Goal: Find specific page/section: Find specific page/section

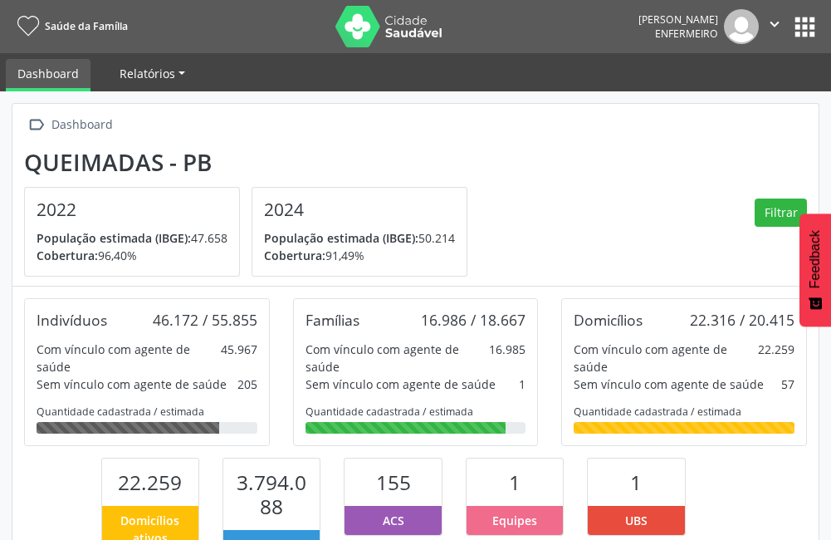
click at [125, 76] on span "Relatórios" at bounding box center [148, 74] width 56 height 16
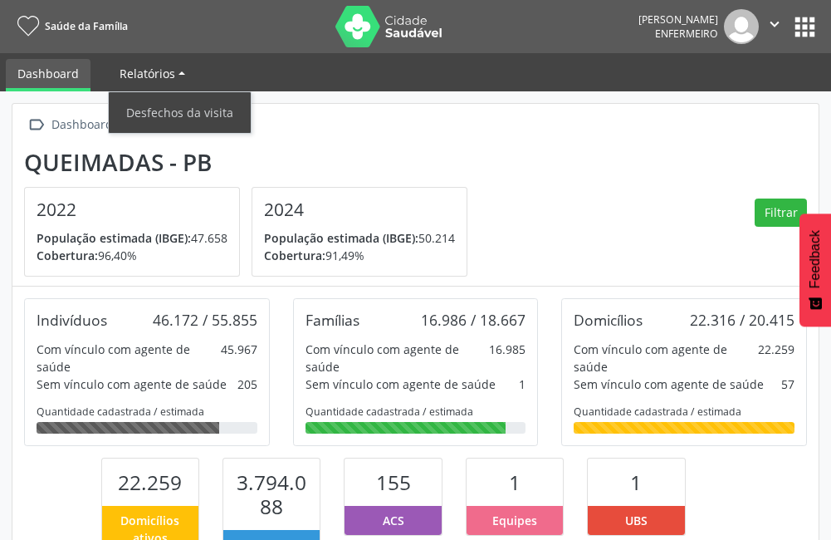
click at [125, 76] on span "Relatórios" at bounding box center [148, 74] width 56 height 16
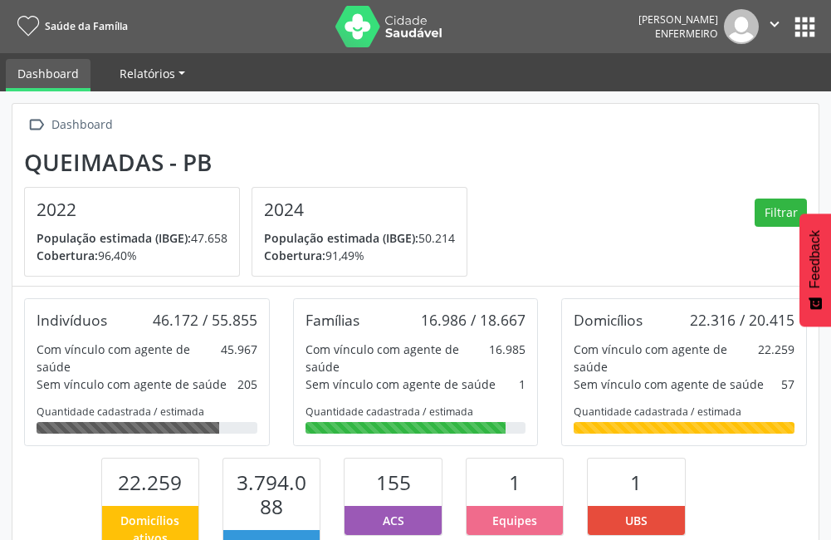
click at [120, 64] on link "Relatórios" at bounding box center [152, 73] width 89 height 29
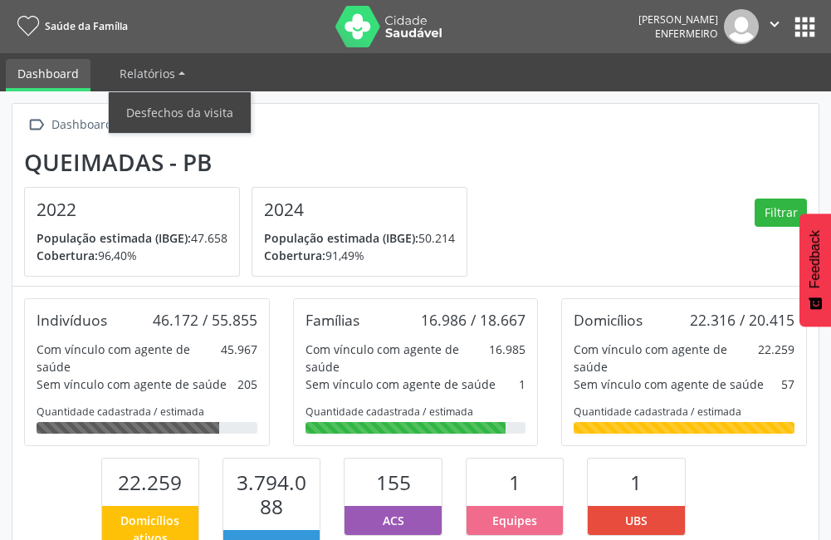
click at [419, 140] on div " Dashboard Queimadas - PB 2022 População estimada (IBGE): 47.658 Cobertura: 96…" at bounding box center [415, 195] width 807 height 183
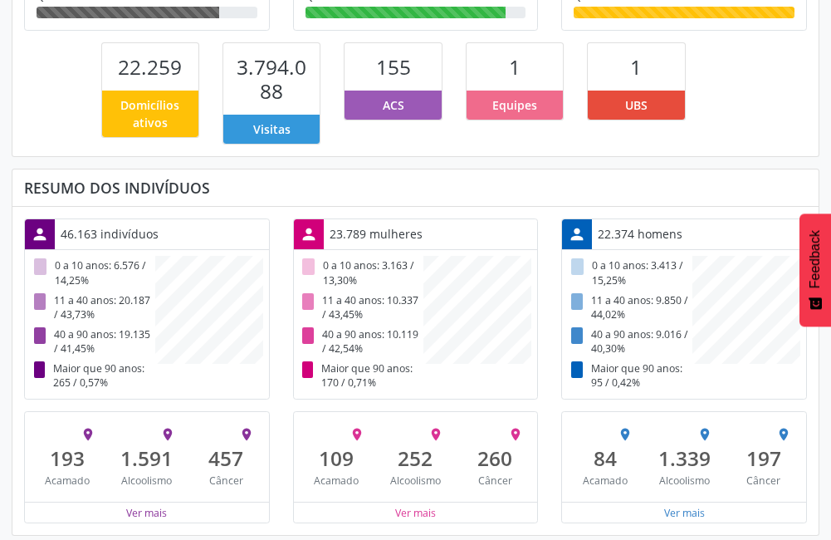
scroll to position [83, 0]
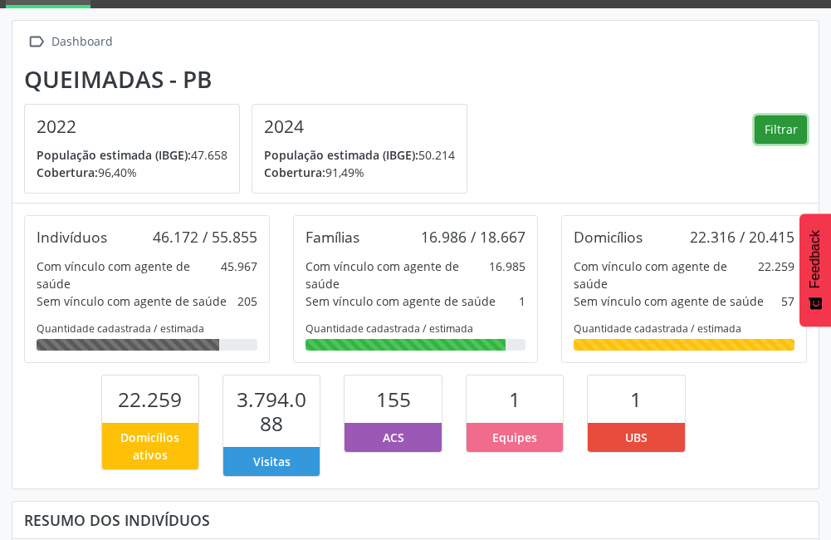
click at [772, 132] on button "Filtrar" at bounding box center [781, 129] width 52 height 28
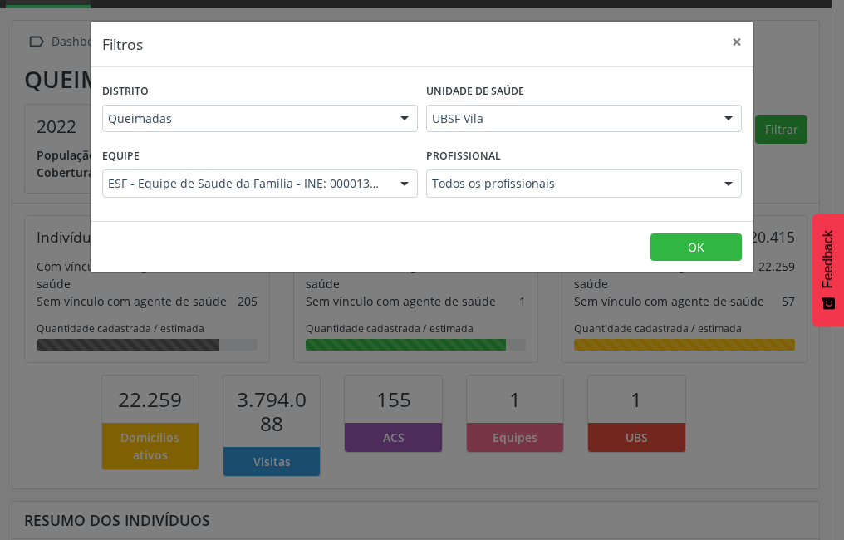
click at [481, 84] on label "Unidade de saúde" at bounding box center [475, 92] width 98 height 26
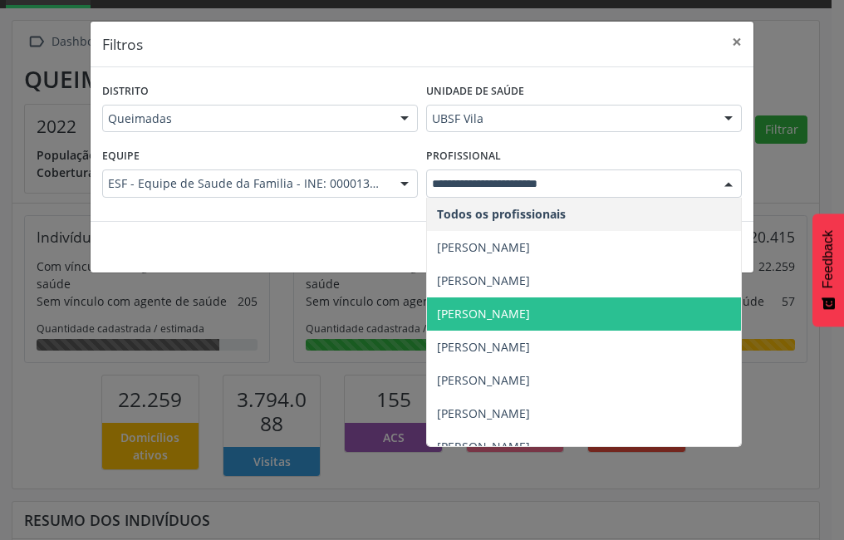
click at [471, 321] on span "[PERSON_NAME]" at bounding box center [584, 313] width 314 height 33
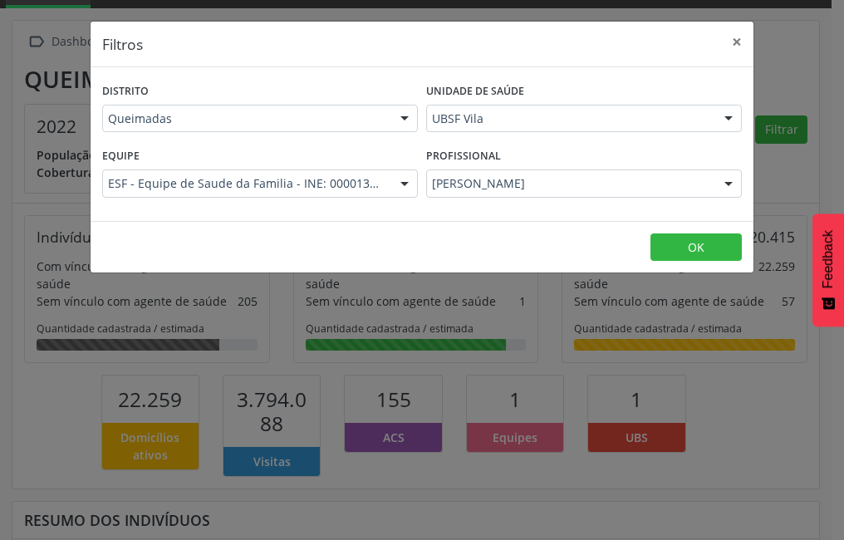
click at [353, 235] on footer "OK" at bounding box center [422, 247] width 663 height 52
click at [738, 247] on button "OK" at bounding box center [695, 247] width 91 height 28
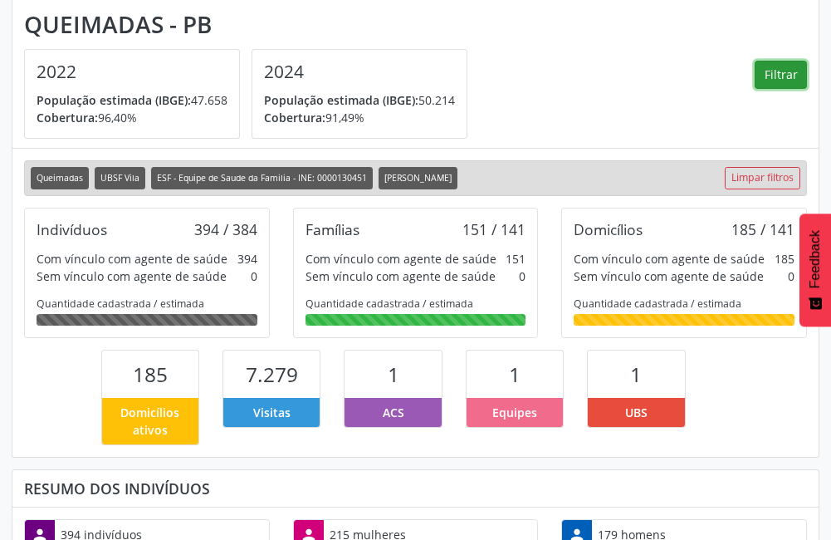
scroll to position [249, 0]
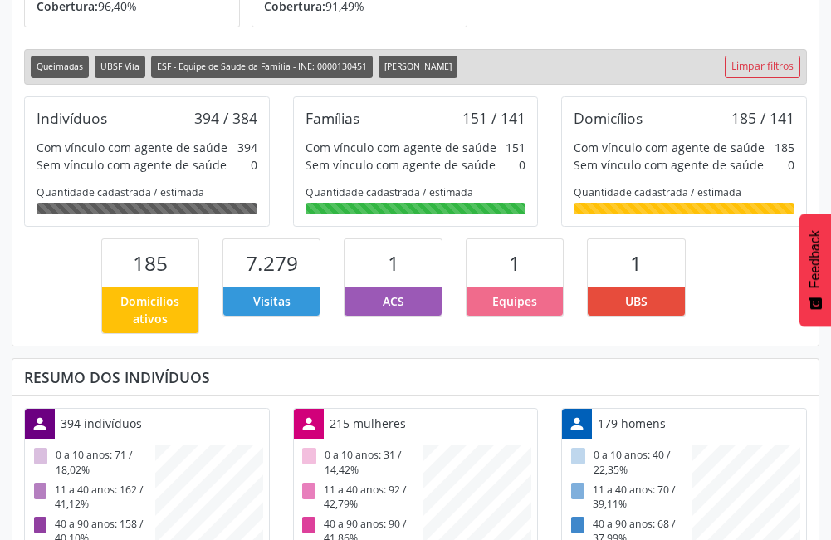
click at [694, 168] on div "Sem vínculo com agente de saúde" at bounding box center [669, 164] width 190 height 17
click at [696, 190] on div "Quantidade cadastrada / estimada" at bounding box center [684, 192] width 221 height 14
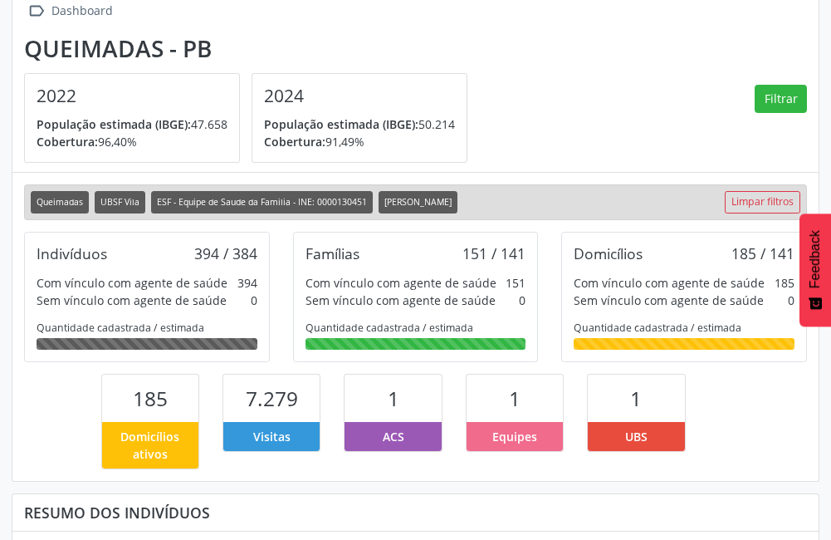
scroll to position [0, 0]
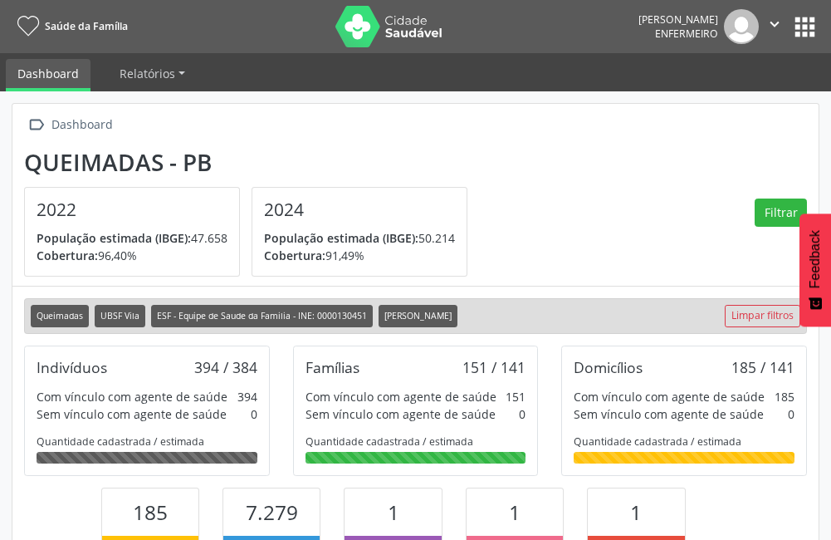
click at [123, 90] on li "Relatórios Desfechos da visita" at bounding box center [152, 75] width 89 height 32
click at [160, 58] on ul "Dashboard Relatórios Desfechos da visita" at bounding box center [415, 72] width 831 height 38
click at [176, 81] on link "Relatórios" at bounding box center [152, 73] width 89 height 29
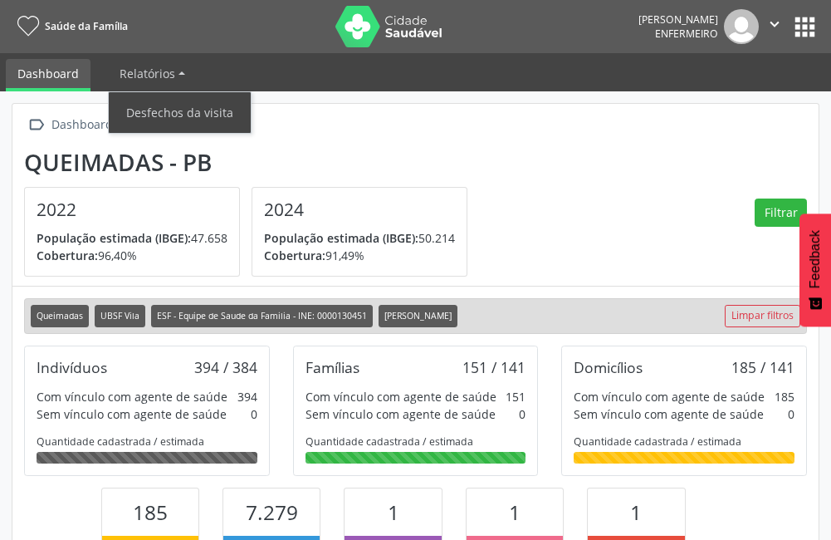
click at [413, 98] on div " Dashboard Queimadas - PB 2022 População estimada (IBGE): 47.658 Cobertura: 96…" at bounding box center [415, 538] width 831 height 895
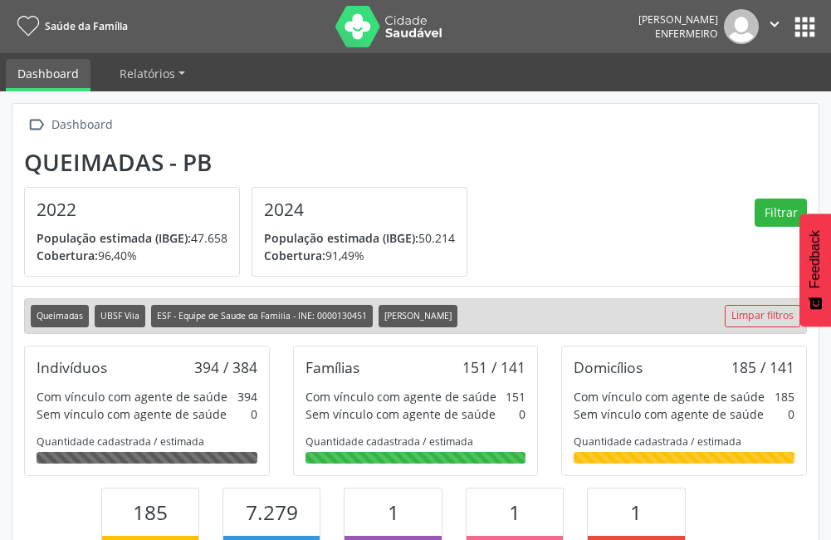
click at [46, 84] on link "Dashboard" at bounding box center [48, 75] width 85 height 32
click at [51, 19] on span "Saúde da Família" at bounding box center [86, 26] width 83 height 14
click at [807, 35] on button "apps" at bounding box center [805, 26] width 29 height 29
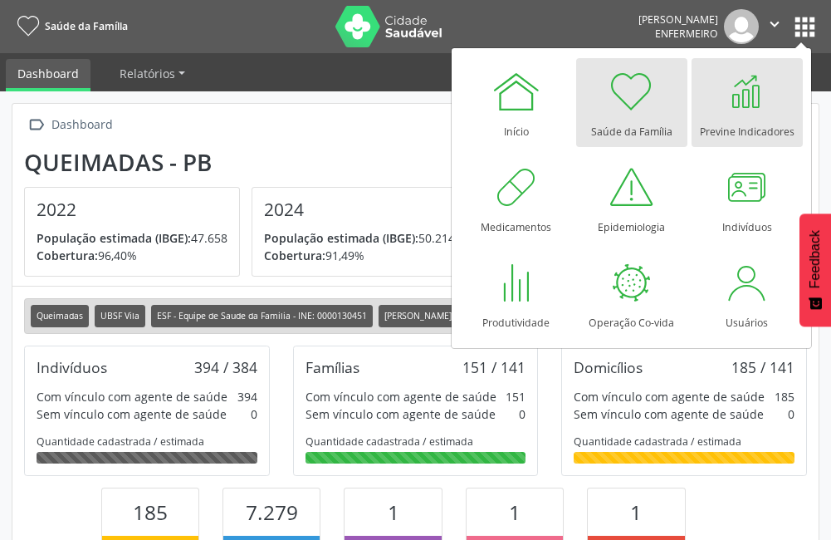
click at [748, 132] on div "Previne Indicadores" at bounding box center [747, 127] width 95 height 22
